Goal: Find specific page/section: Find specific page/section

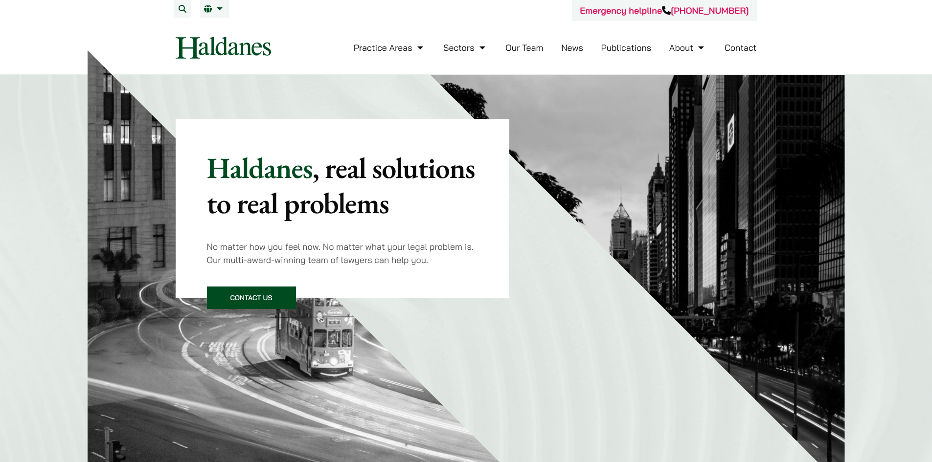
click at [180, 9] on button "Search" at bounding box center [183, 9] width 18 height 18
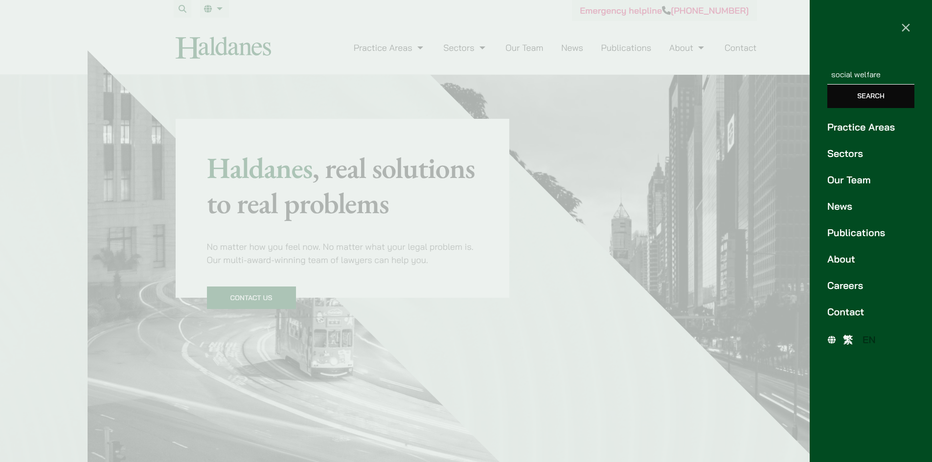
type input "social welfare"
click at [827, 85] on input "Search" at bounding box center [870, 96] width 87 height 23
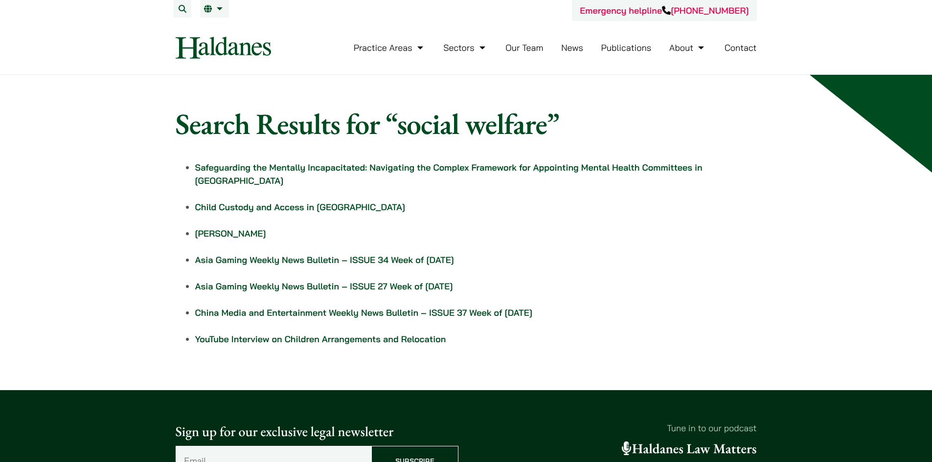
click at [214, 228] on link "Vivian Leung" at bounding box center [230, 233] width 71 height 11
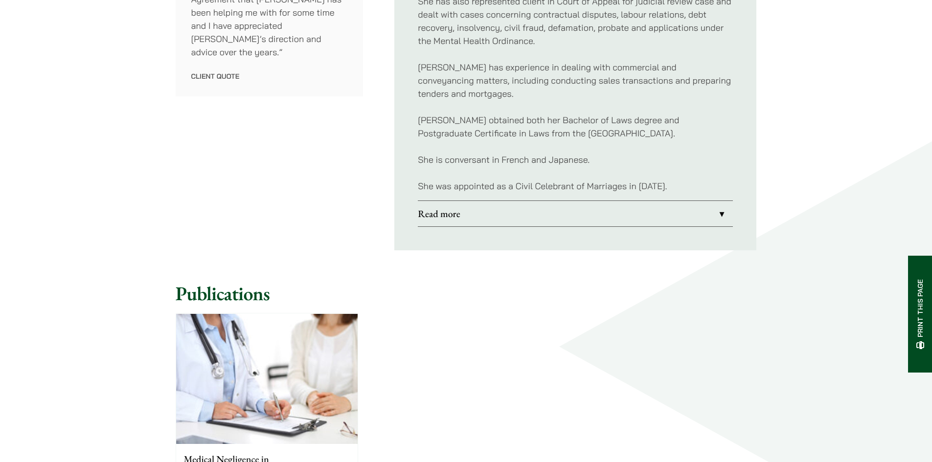
scroll to position [705, 0]
